Goal: Check status

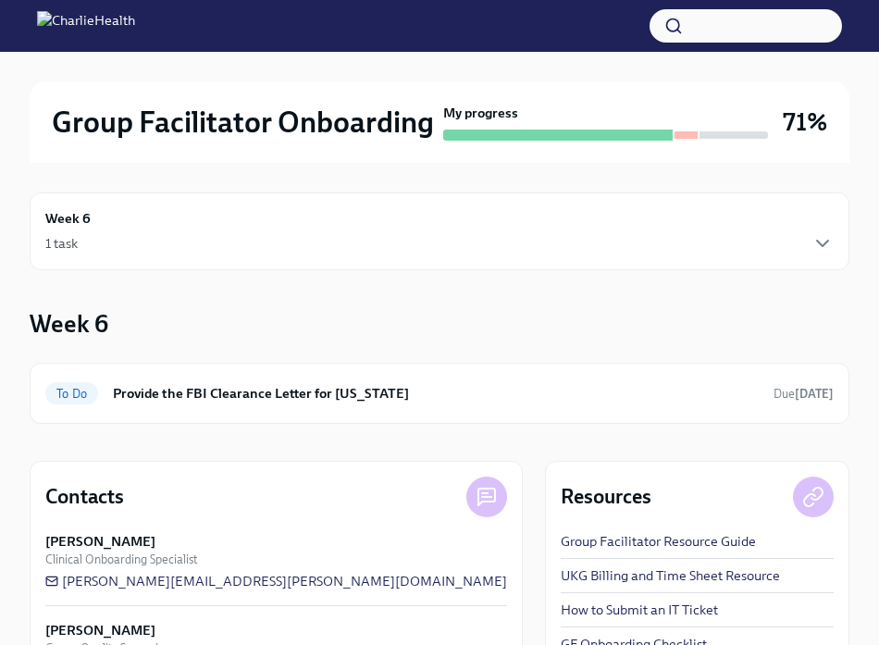
click at [805, 25] on button "button" at bounding box center [746, 25] width 192 height 33
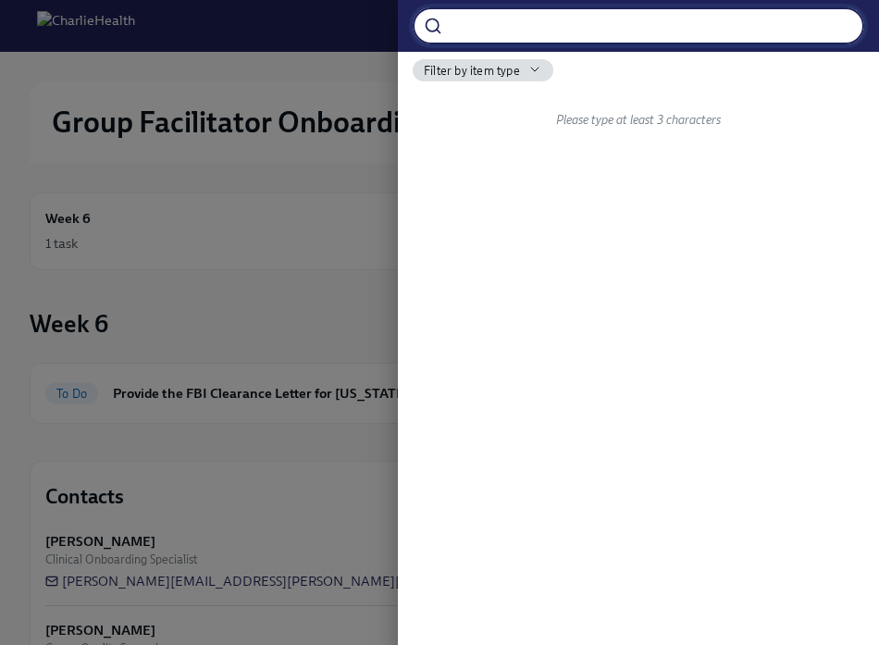
click at [265, 217] on div at bounding box center [439, 322] width 879 height 645
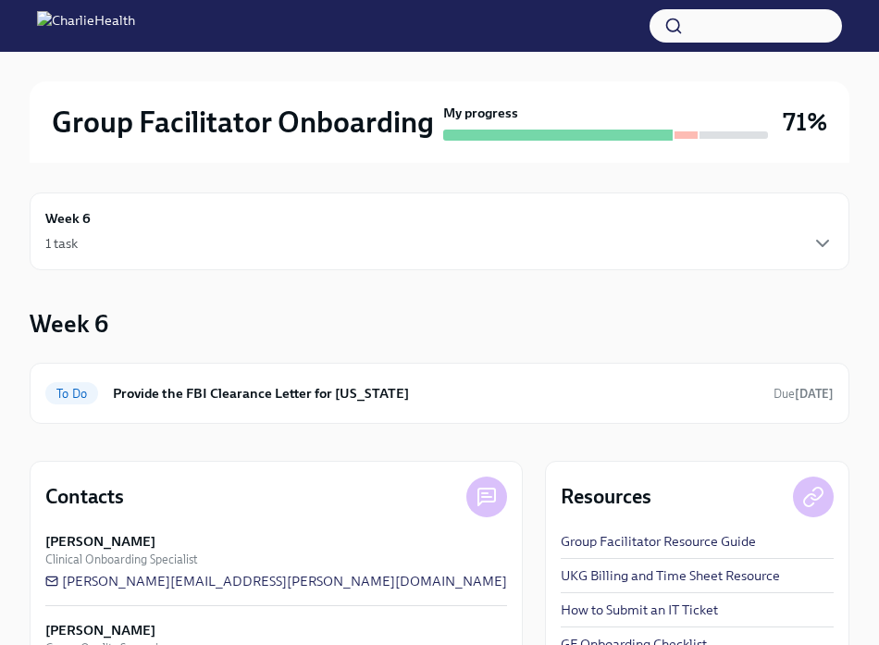
click at [135, 29] on img at bounding box center [86, 26] width 98 height 30
click at [142, 133] on h2 "Group Facilitator Onboarding" at bounding box center [243, 122] width 382 height 37
click at [825, 250] on icon "button" at bounding box center [823, 243] width 22 height 22
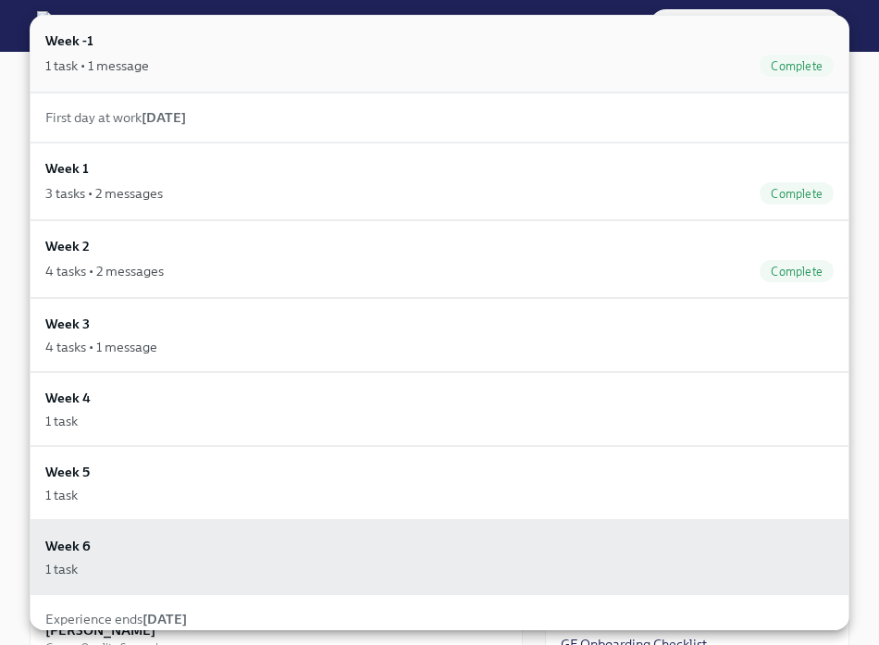
click at [123, 63] on div "1 task • 1 message" at bounding box center [97, 65] width 104 height 19
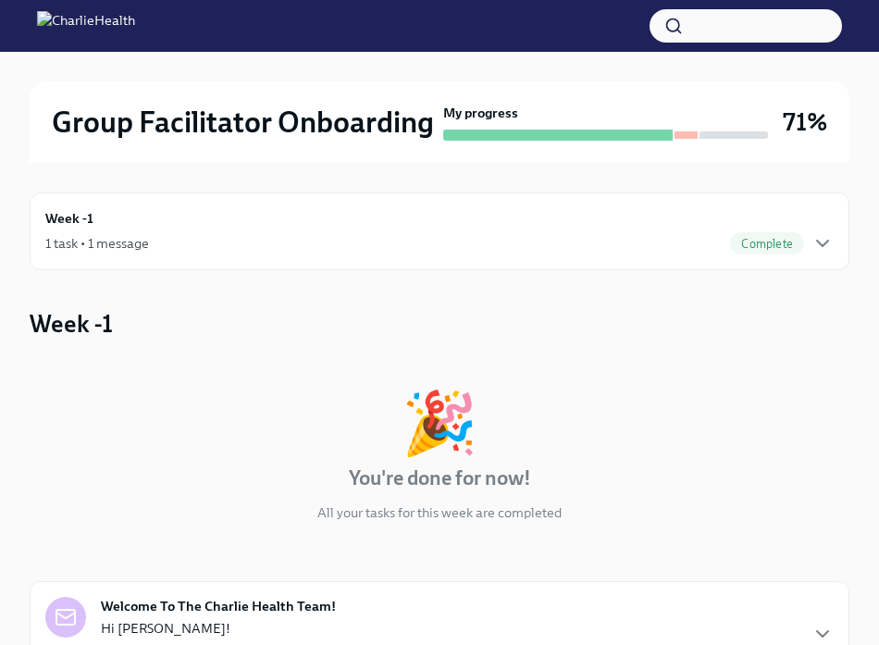
click at [58, 28] on img at bounding box center [86, 26] width 98 height 30
click at [135, 28] on img at bounding box center [86, 26] width 98 height 30
click at [790, 148] on div "Group Facilitator Onboarding My progress 71%" at bounding box center [440, 121] width 820 height 81
click at [563, 40] on div at bounding box center [439, 26] width 879 height 52
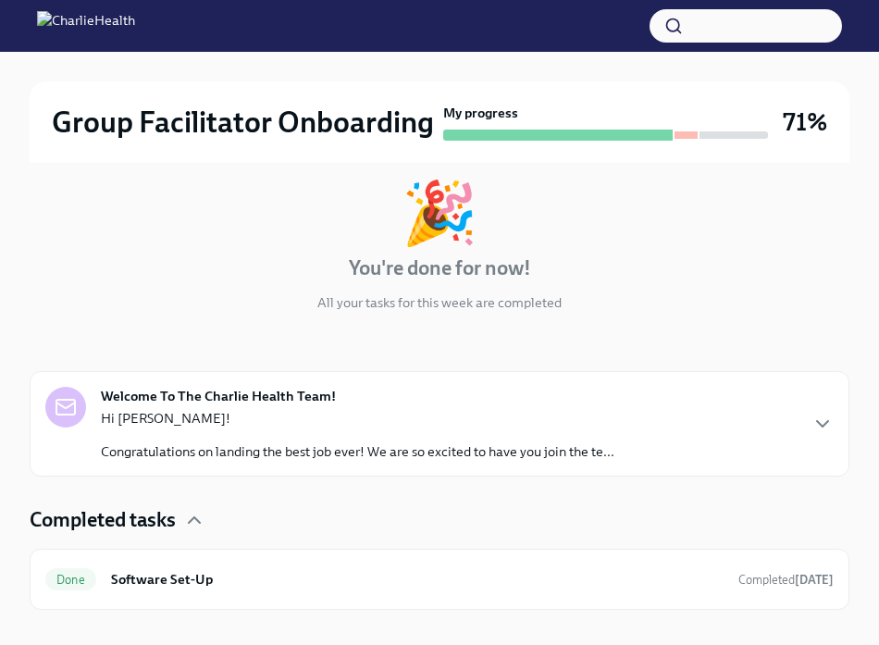
scroll to position [476, 0]
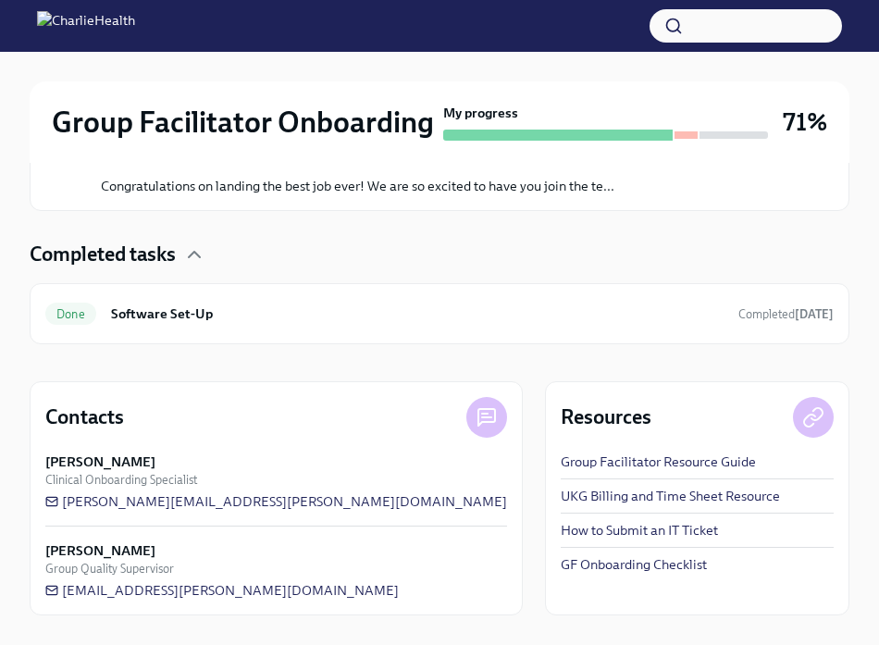
click at [561, 564] on link "GF Onboarding Checklist" at bounding box center [634, 564] width 146 height 19
